Goal: Task Accomplishment & Management: Use online tool/utility

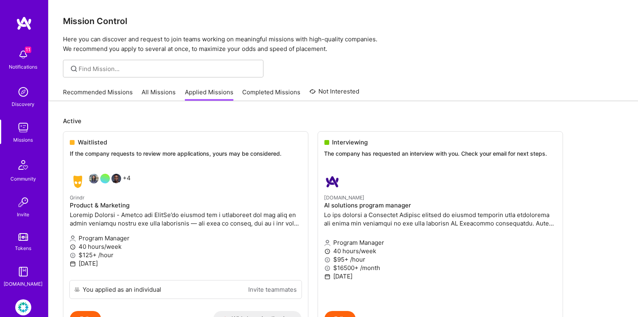
click at [23, 130] on img at bounding box center [23, 127] width 16 height 16
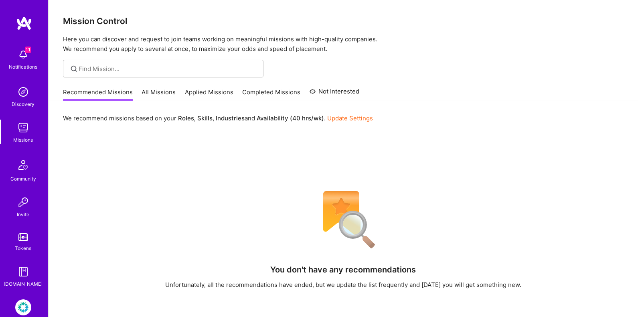
click at [227, 94] on link "Applied Missions" at bounding box center [209, 94] width 49 height 13
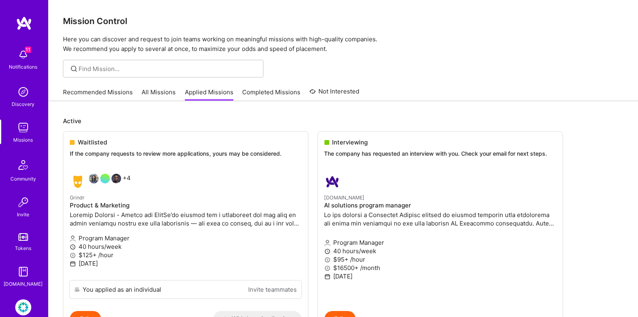
click at [260, 88] on link "Completed Missions" at bounding box center [272, 94] width 58 height 13
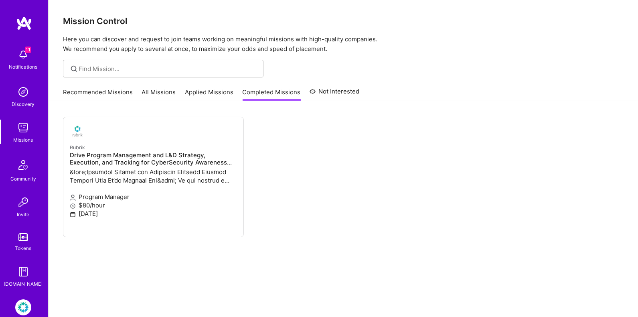
click at [201, 98] on link "Applied Missions" at bounding box center [209, 94] width 49 height 13
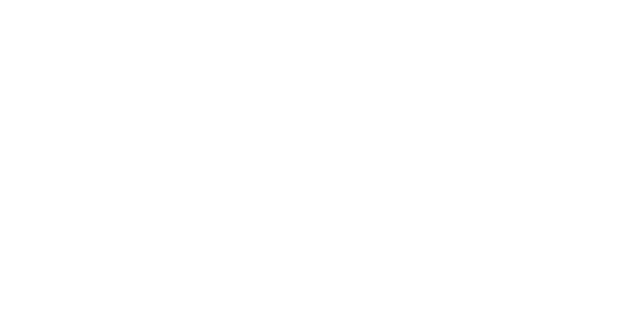
scroll to position [41, 0]
click at [0, 0] on div "Rubrik: Security Culture & Awareness Program Profile" at bounding box center [0, 0] width 0 height 0
click at [0, 0] on img at bounding box center [0, 0] width 0 height 0
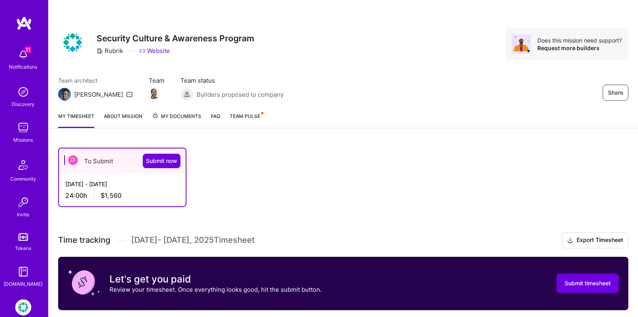
click at [112, 182] on div "[DATE] - [DATE]" at bounding box center [122, 184] width 114 height 8
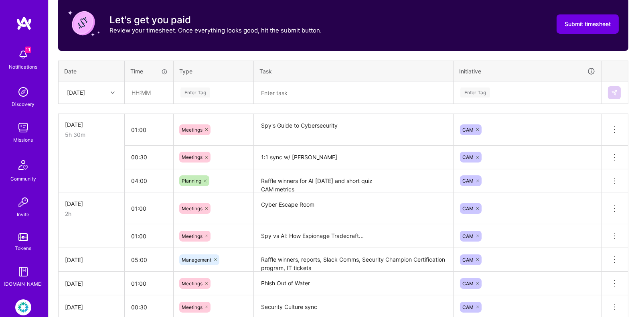
scroll to position [263, 0]
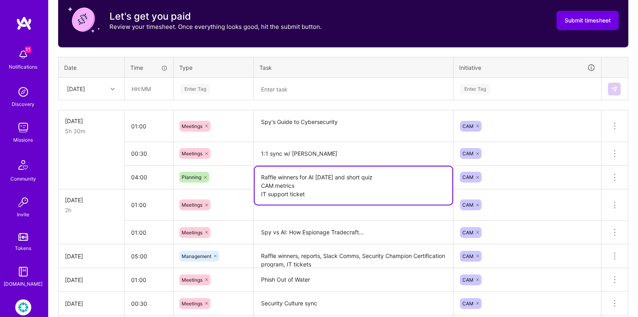
click at [285, 179] on textarea "Raffle winners for AI [DATE] and short quiz CAM metrics IT support ticket" at bounding box center [354, 185] width 198 height 38
click at [312, 182] on textarea "Raffle winners for AI [DATE] and short quiz CAM metrics IT support ticket" at bounding box center [354, 185] width 198 height 38
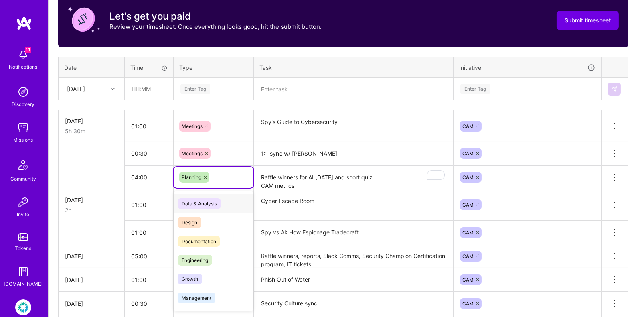
click at [236, 167] on div "Planning" at bounding box center [214, 177] width 80 height 21
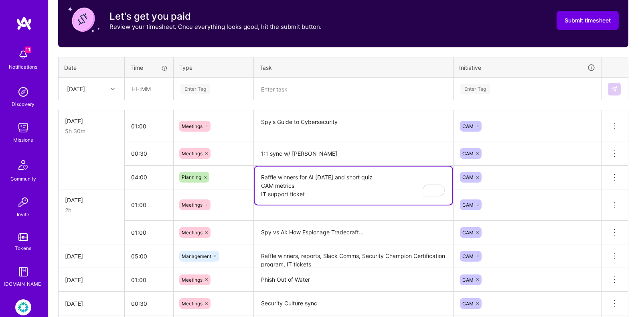
click at [284, 174] on textarea "Raffle winners for AI [DATE] and short quiz CAM metrics IT support ticket" at bounding box center [354, 185] width 198 height 38
click at [310, 189] on textarea "Raffle winners for AI [DATE] and short quiz CAM metrics IT support ticket" at bounding box center [354, 185] width 198 height 38
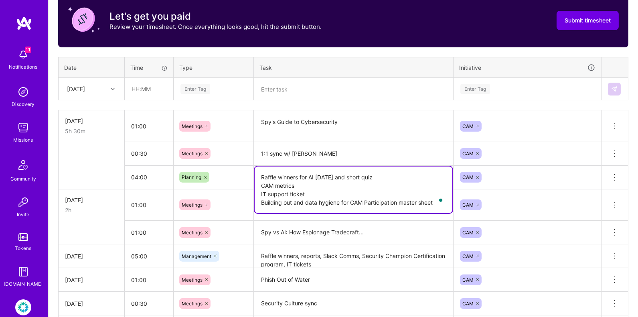
type textarea "Raffle winners for AI [DATE] and short quiz CAM metrics IT support ticket Build…"
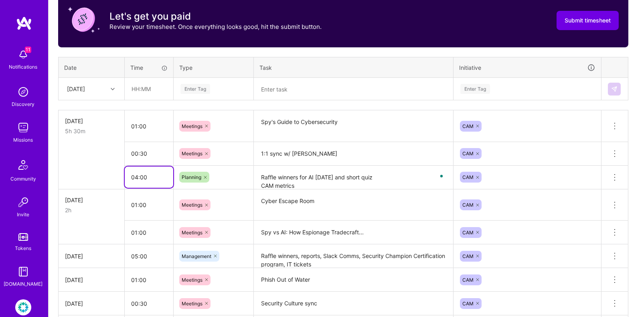
click at [138, 175] on input "04:00" at bounding box center [149, 176] width 49 height 21
click at [295, 172] on textarea "Raffle winners for AI [DATE] and short quiz CAM metrics IT support ticket Build…" at bounding box center [354, 177] width 198 height 22
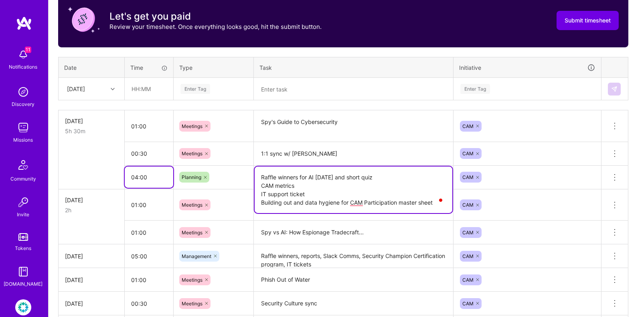
click at [134, 173] on input "04:00" at bounding box center [149, 176] width 49 height 21
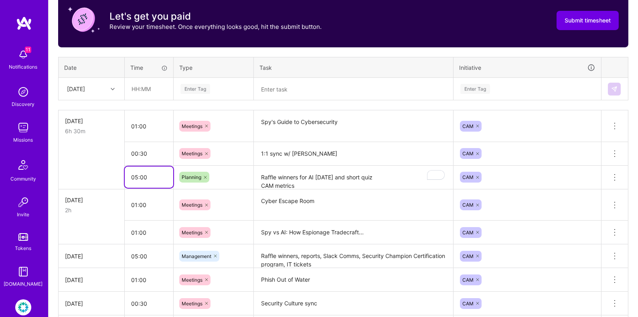
type input "05:00"
click at [275, 181] on textarea "Raffle winners for AI [DATE] and short quiz CAM metrics IT support ticket Build…" at bounding box center [354, 177] width 198 height 22
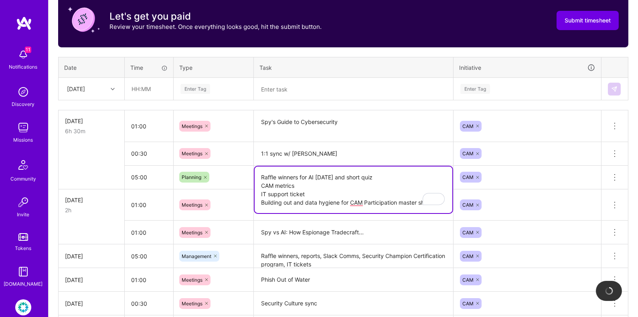
click at [234, 204] on div "Meetings" at bounding box center [214, 204] width 80 height 21
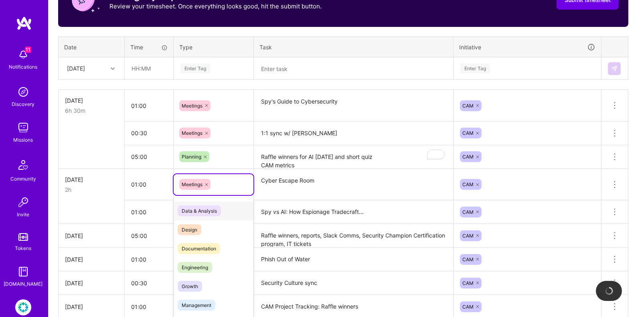
scroll to position [285, 0]
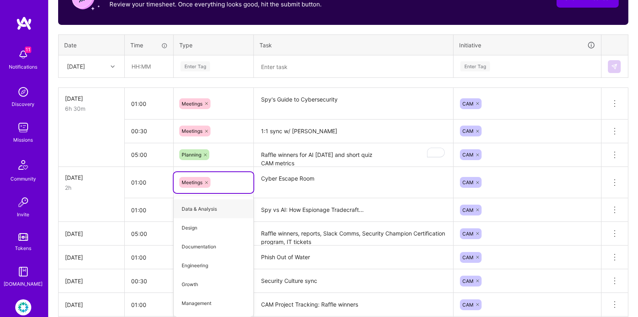
click at [414, 204] on textarea "Spy vs AI: How Espionage Tradecraft..." at bounding box center [354, 210] width 198 height 22
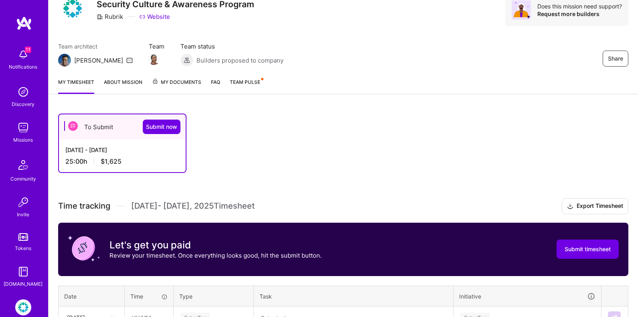
scroll to position [201, 0]
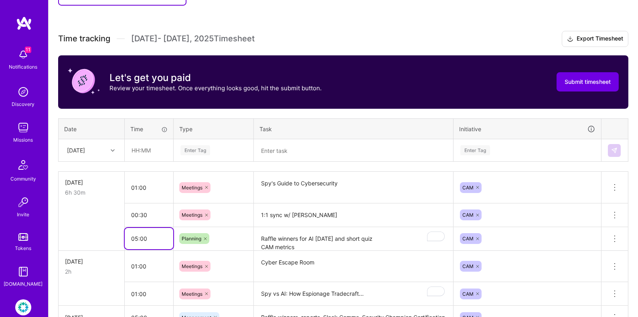
click at [170, 234] on input "05:00" at bounding box center [149, 238] width 49 height 21
click at [352, 243] on textarea "Raffle winners for AI [DATE] and short quiz CAM metrics IT support ticket Build…" at bounding box center [354, 239] width 198 height 22
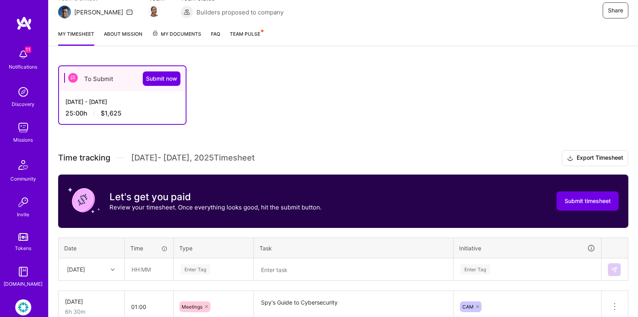
scroll to position [0, 0]
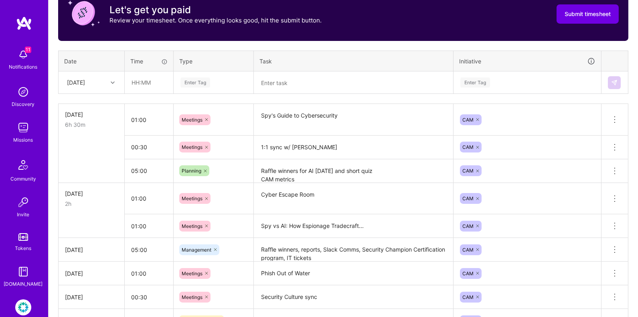
scroll to position [271, 0]
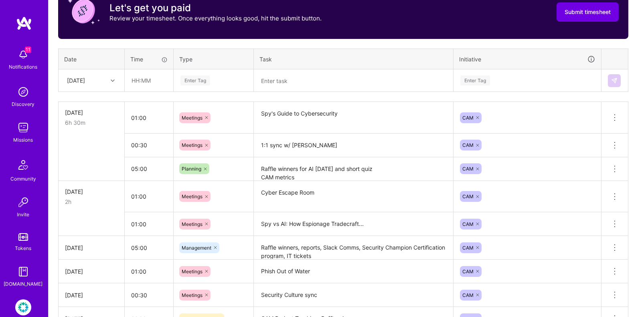
click at [340, 251] on textarea "Raffle winners, reports, Slack Comms, Security Champion Certification program, …" at bounding box center [354, 248] width 198 height 22
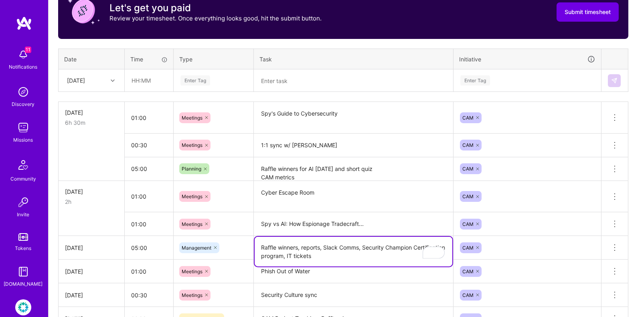
click at [287, 169] on textarea "Raffle winners for AI [DATE] and short quiz CAM metrics IT support ticket Build…" at bounding box center [354, 169] width 198 height 22
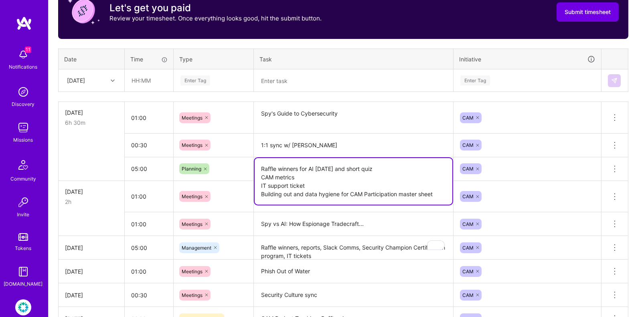
click at [294, 168] on textarea "Raffle winners for AI [DATE] and short quiz CAM metrics IT support ticket Build…" at bounding box center [354, 181] width 198 height 47
click at [217, 167] on div "Planning" at bounding box center [213, 168] width 69 height 11
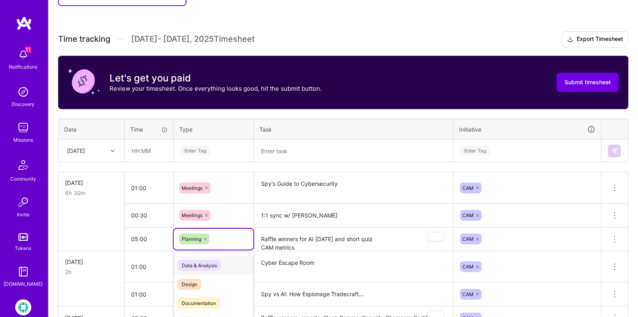
scroll to position [0, 0]
